Goal: Manage account settings

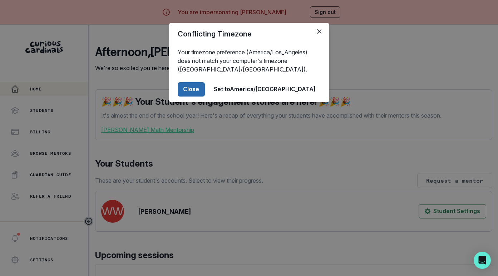
click at [205, 91] on button "Close" at bounding box center [191, 89] width 27 height 14
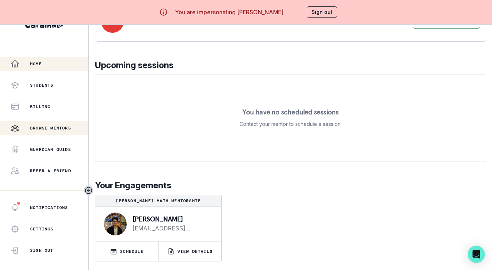
scroll to position [30, 0]
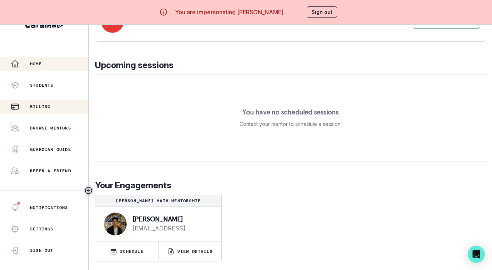
click at [48, 104] on p "Billing" at bounding box center [40, 107] width 20 height 6
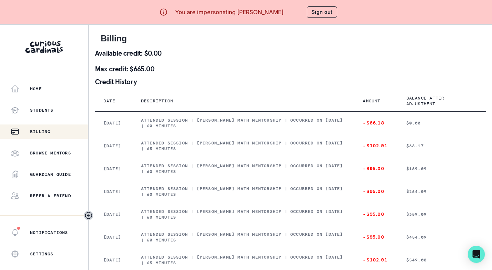
click at [328, 16] on button "Sign out" at bounding box center [322, 11] width 30 height 11
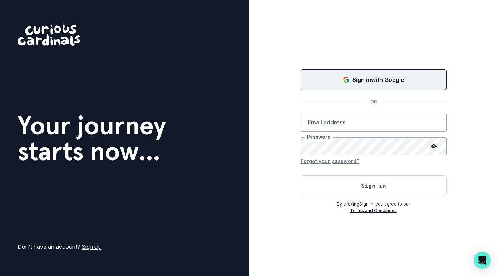
click at [392, 81] on p "Sign in with Google" at bounding box center [378, 79] width 52 height 9
